Goal: Task Accomplishment & Management: Use online tool/utility

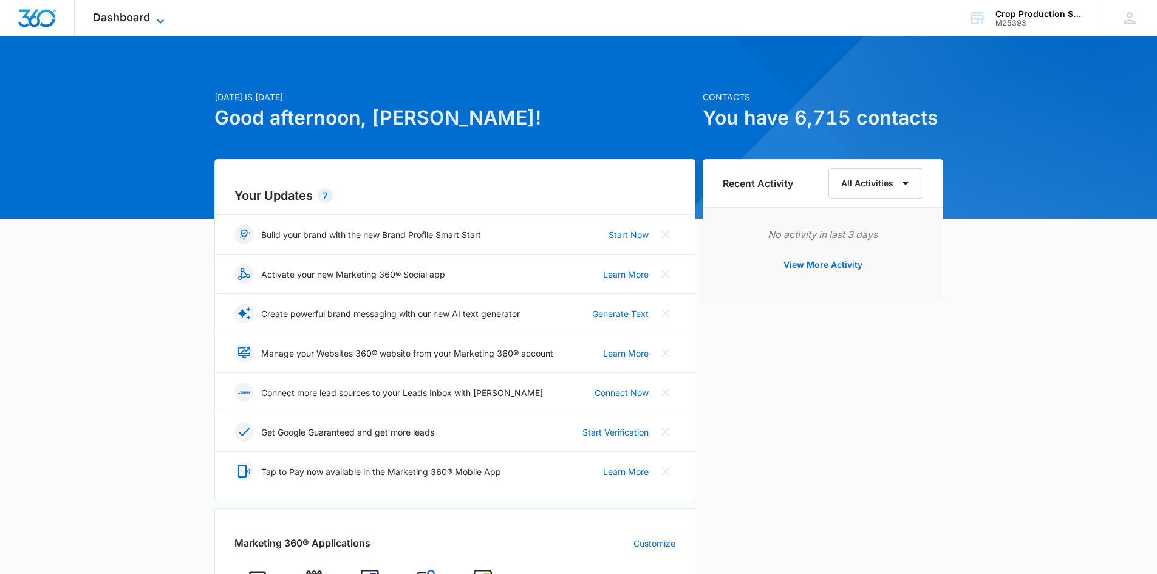
click at [157, 24] on icon at bounding box center [160, 21] width 15 height 15
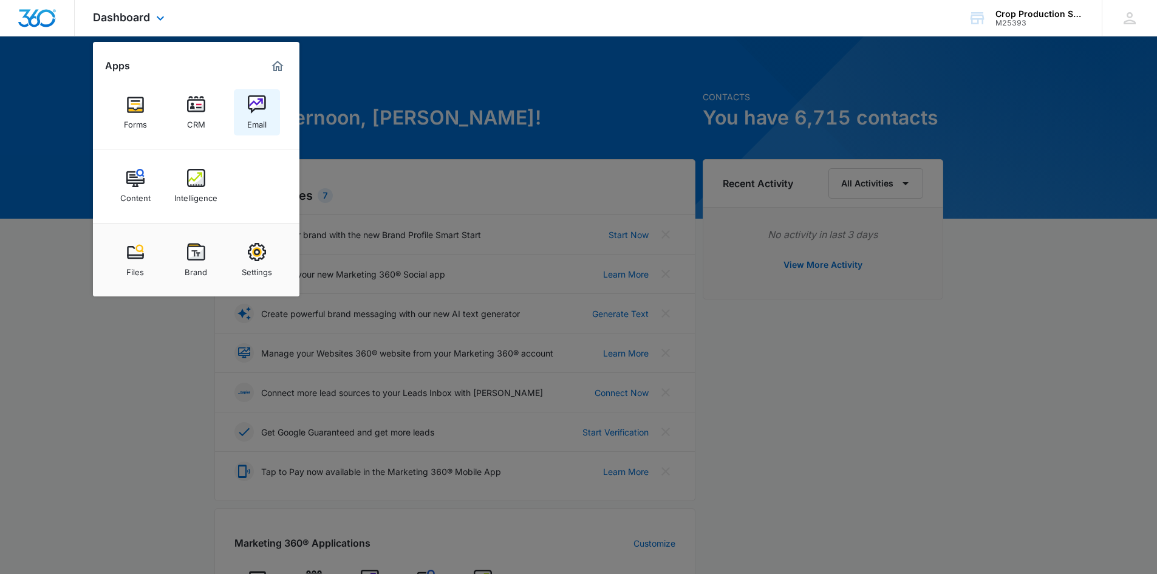
click at [258, 110] on img at bounding box center [257, 104] width 18 height 18
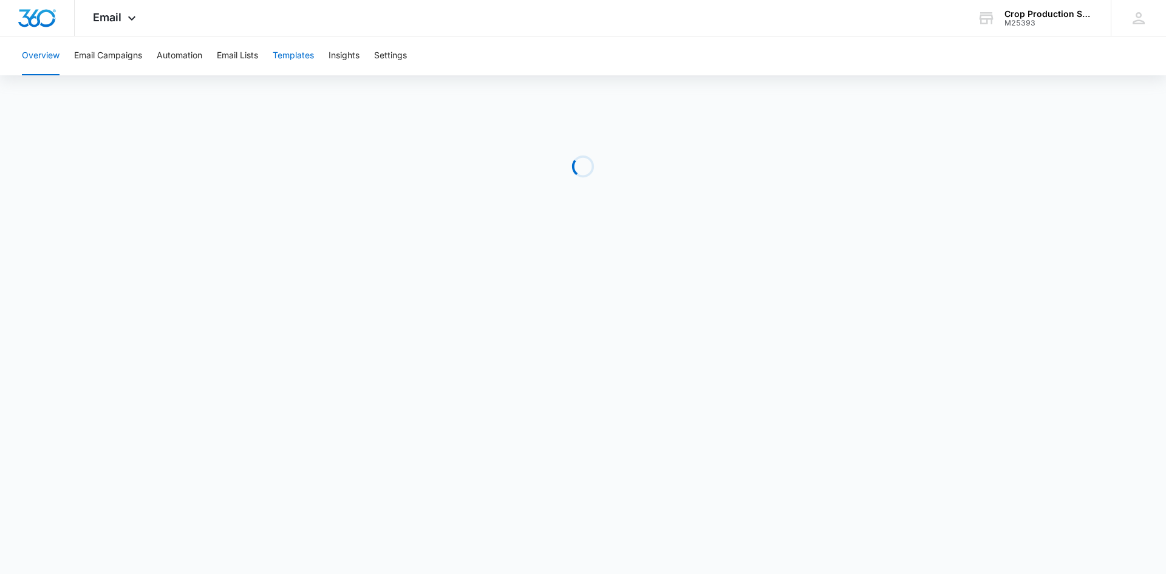
click at [283, 53] on button "Templates" at bounding box center [293, 55] width 41 height 39
